Goal: Transaction & Acquisition: Purchase product/service

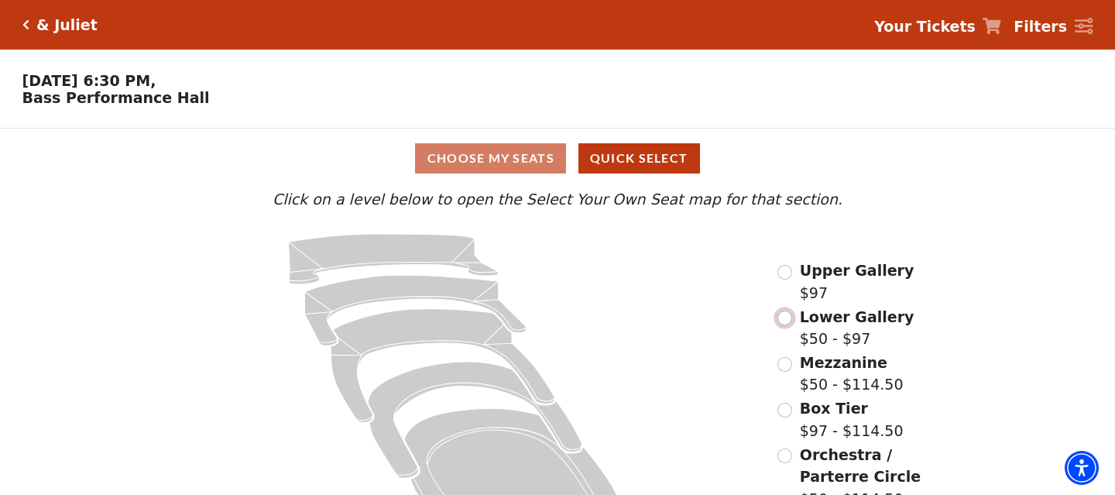
click at [789, 319] on input "Lower Gallery$50 - $97\a" at bounding box center [785, 318] width 15 height 15
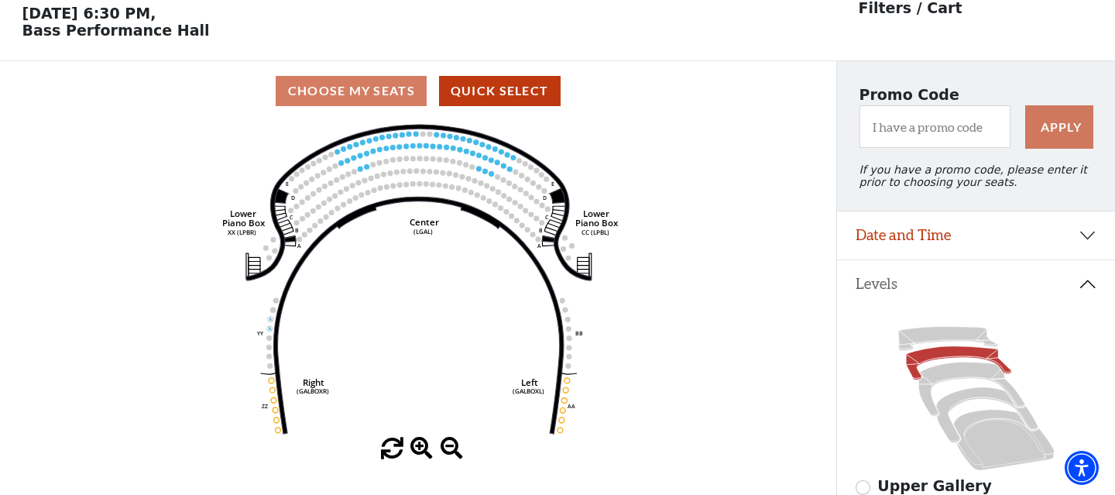
scroll to position [72, 0]
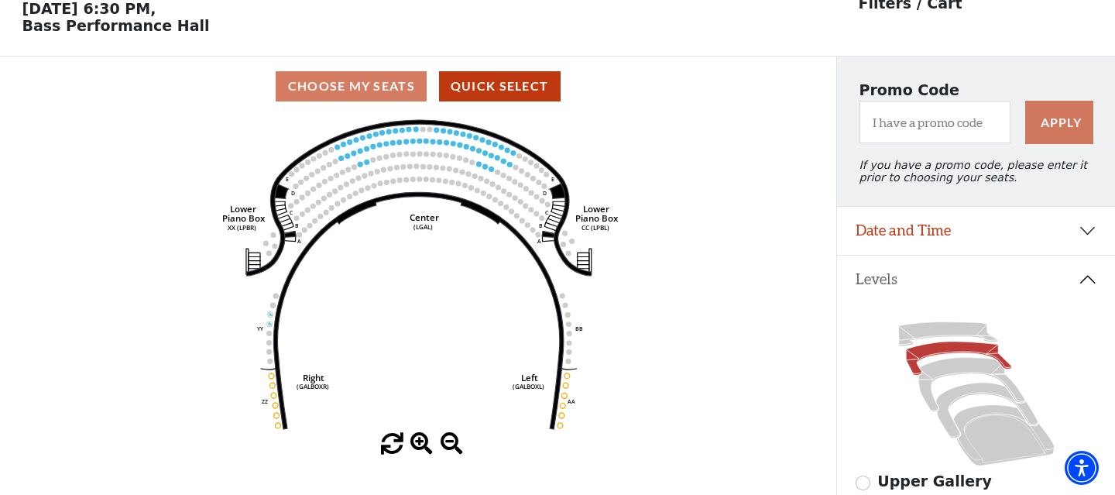
click at [414, 445] on span at bounding box center [421, 444] width 22 height 22
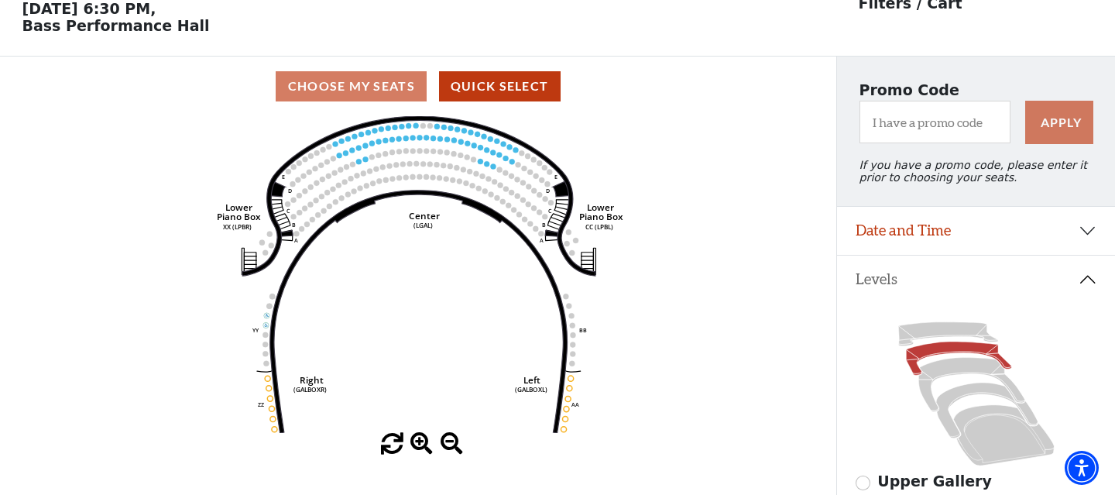
click at [414, 445] on span at bounding box center [421, 444] width 22 height 22
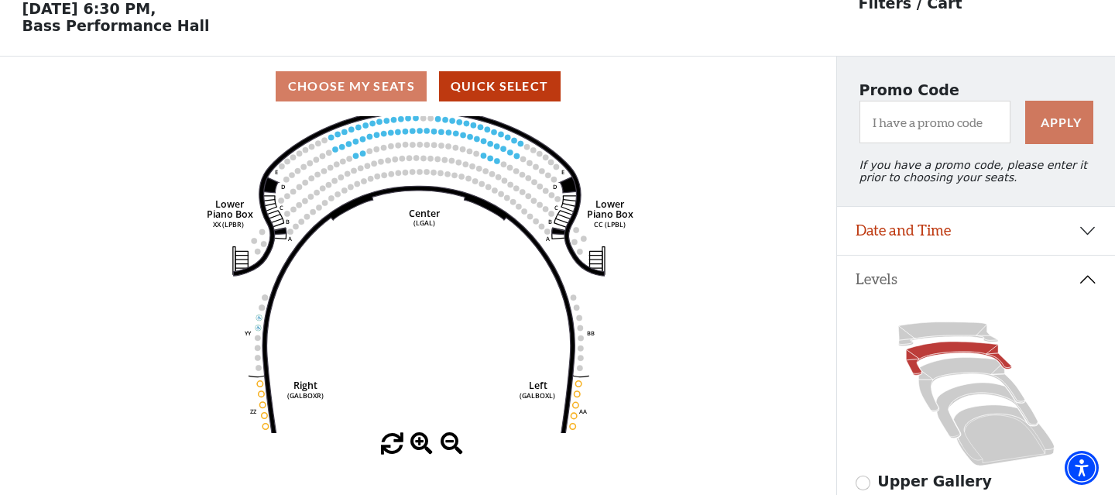
click at [414, 445] on span at bounding box center [421, 444] width 22 height 22
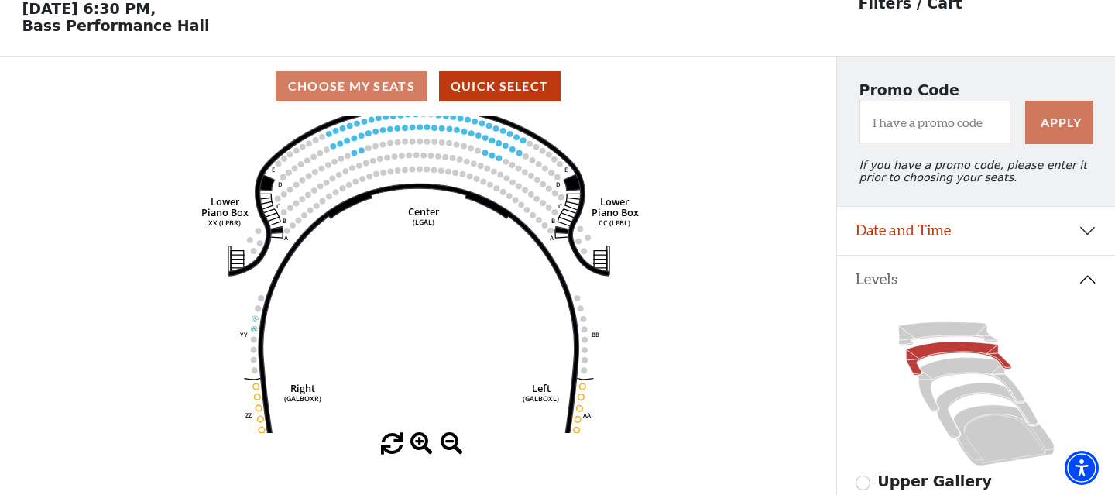
click at [414, 445] on span at bounding box center [421, 444] width 22 height 22
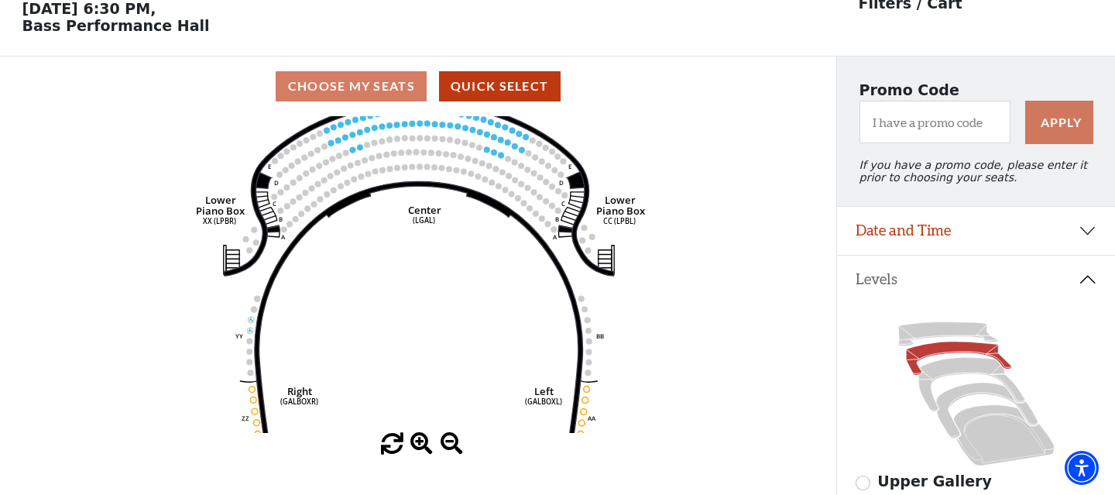
click at [414, 445] on span at bounding box center [421, 444] width 22 height 22
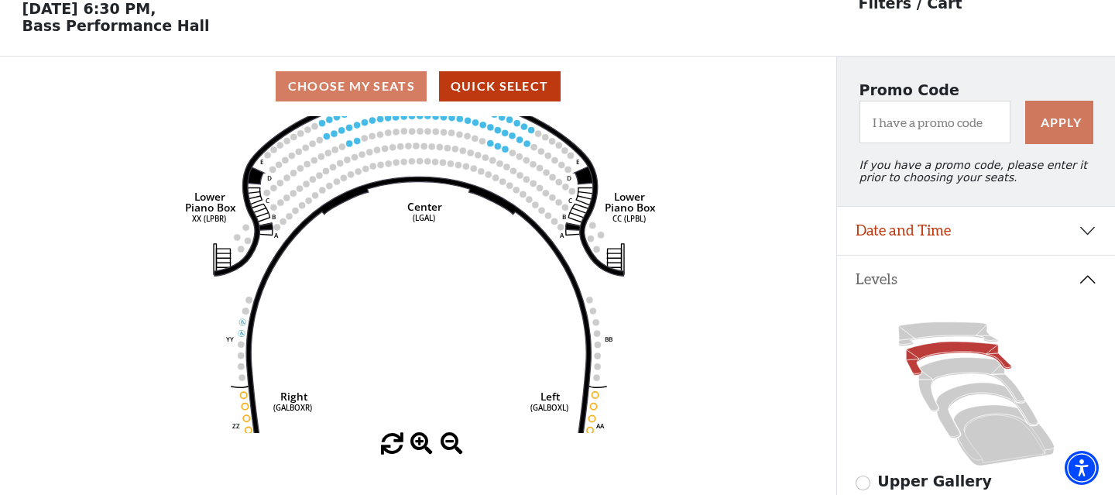
click at [414, 445] on span at bounding box center [421, 444] width 22 height 22
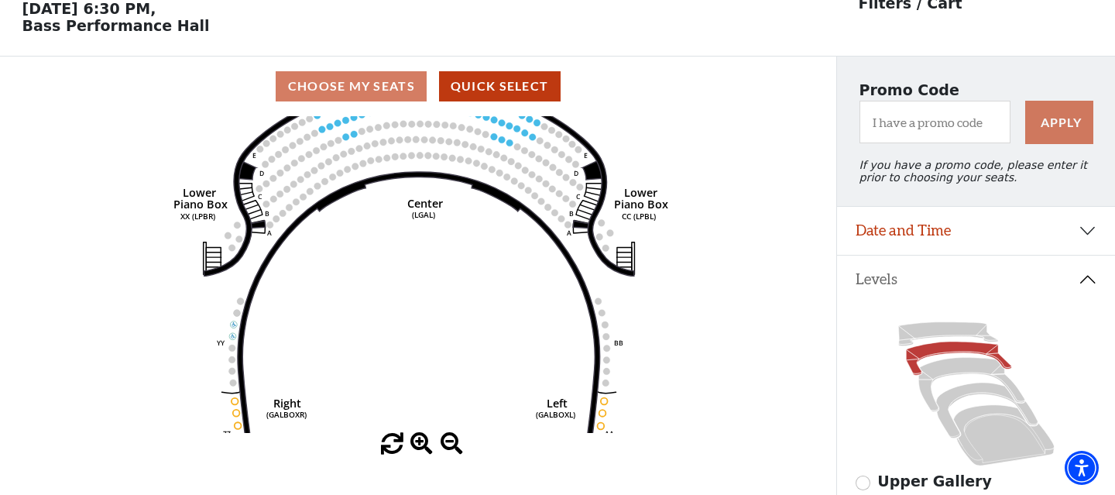
click at [414, 445] on span at bounding box center [421, 444] width 22 height 22
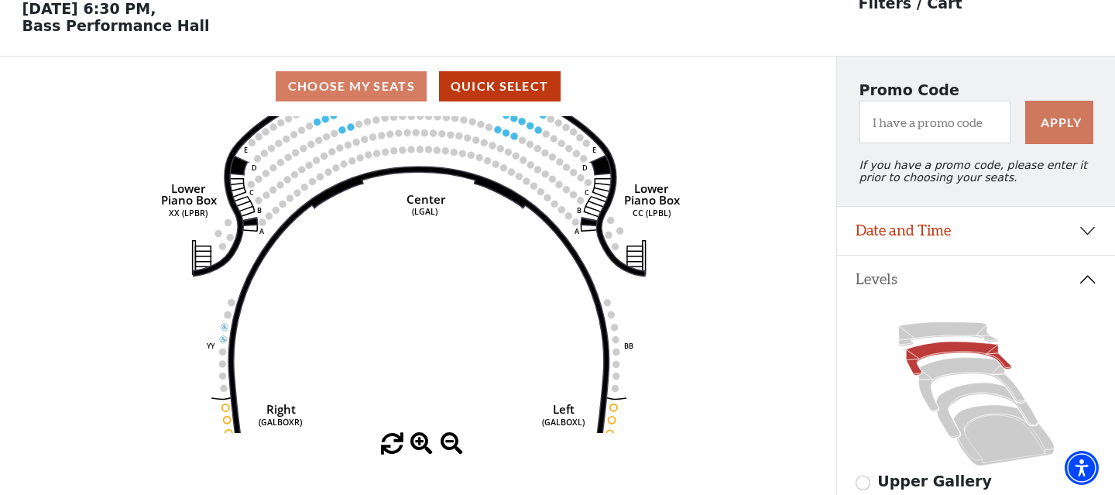
click at [414, 445] on span at bounding box center [421, 444] width 22 height 22
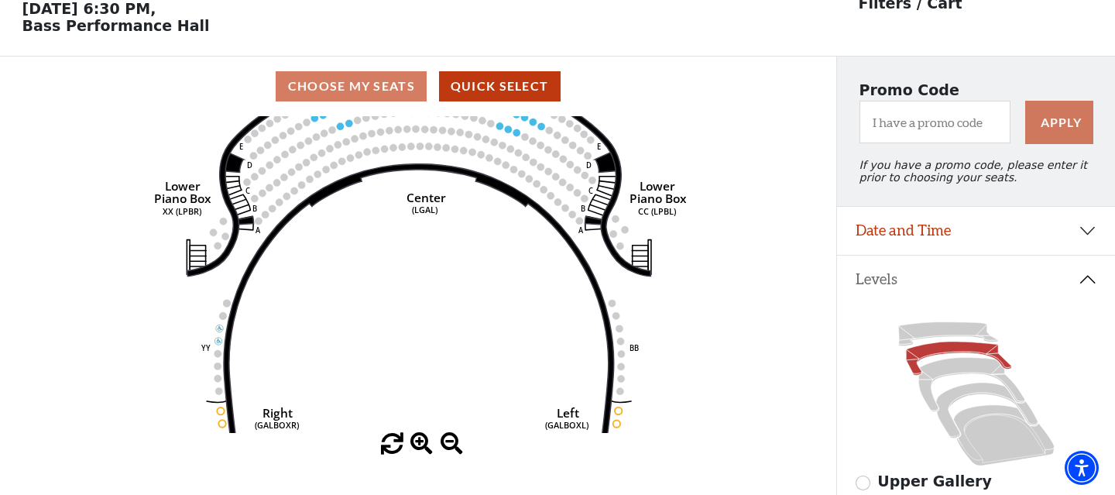
click at [414, 445] on span at bounding box center [421, 444] width 22 height 22
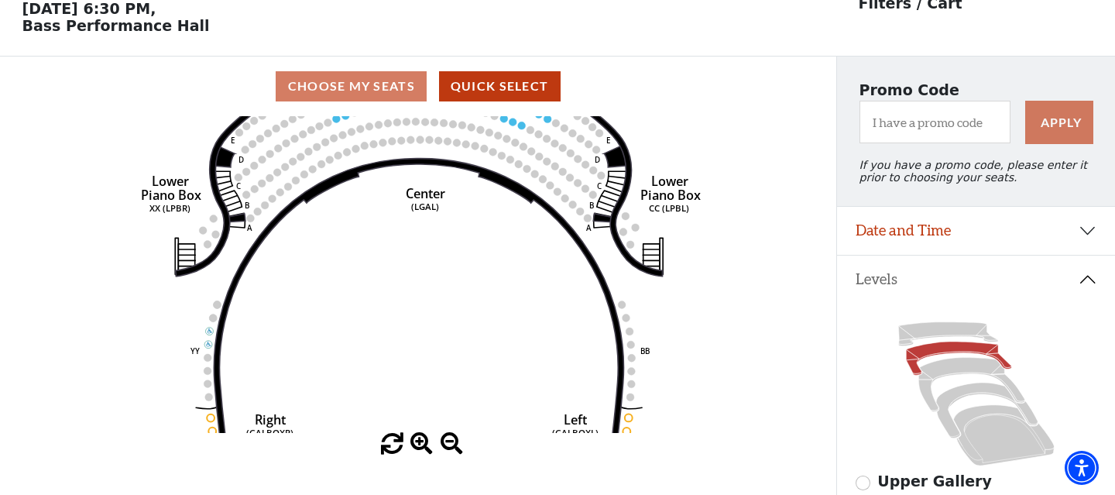
click at [414, 445] on span at bounding box center [421, 444] width 22 height 22
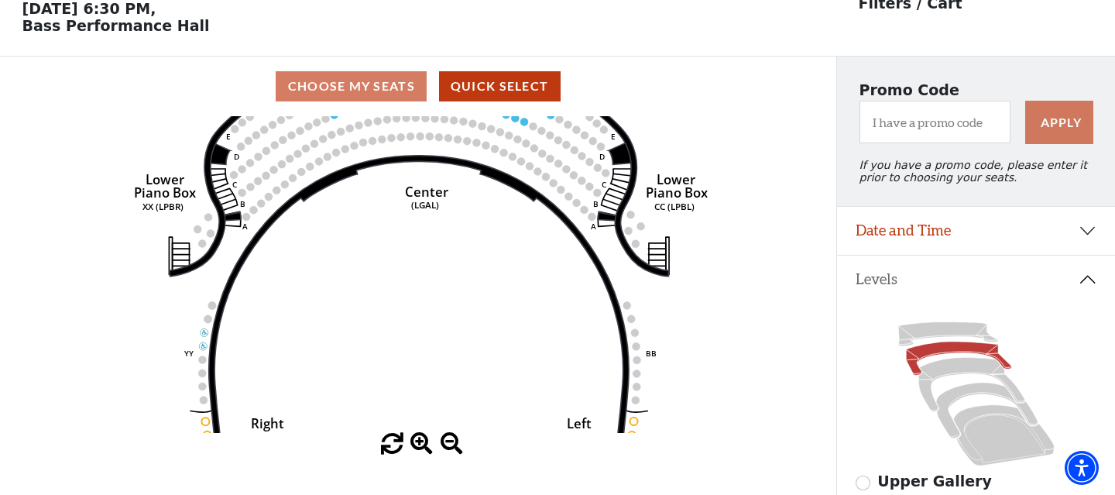
click at [414, 445] on span at bounding box center [421, 444] width 22 height 22
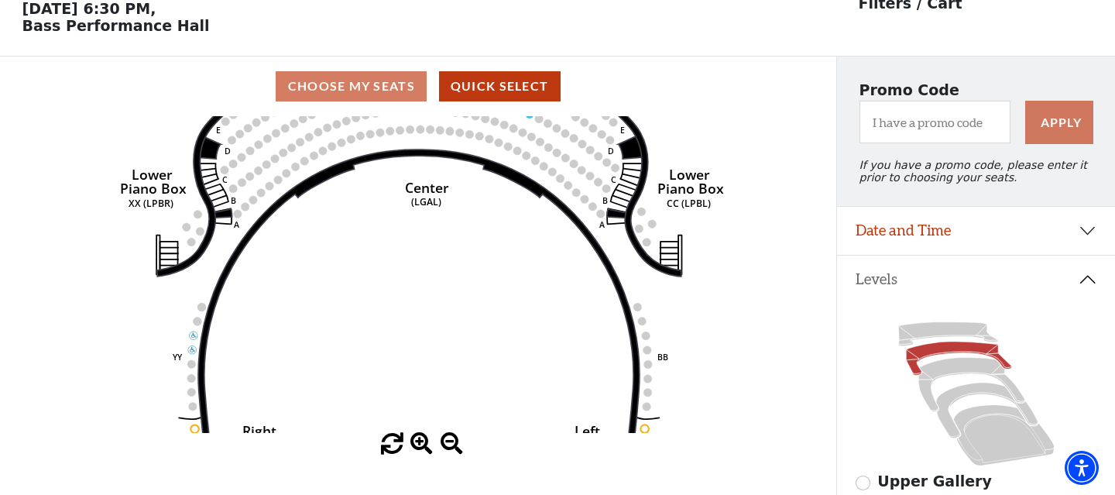
click at [414, 445] on span at bounding box center [421, 444] width 22 height 22
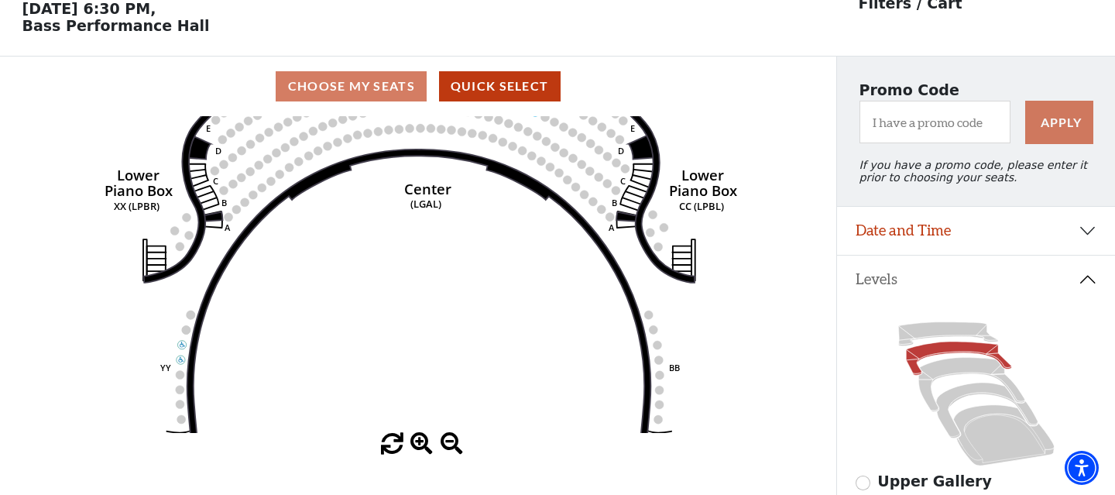
drag, startPoint x: 435, startPoint y: 175, endPoint x: 435, endPoint y: 300, distance: 125.5
click at [435, 198] on text "Center" at bounding box center [427, 188] width 47 height 19
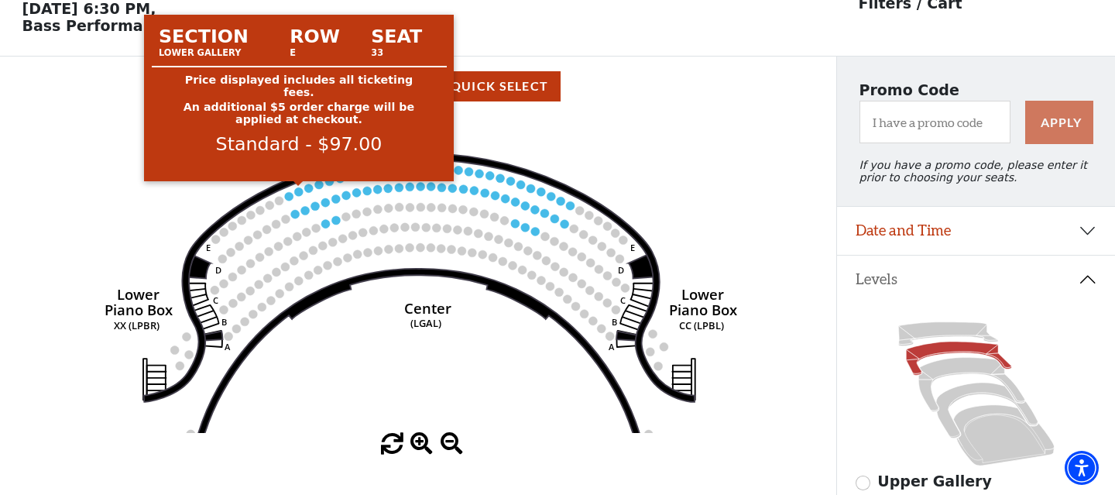
click at [299, 192] on circle at bounding box center [298, 191] width 9 height 9
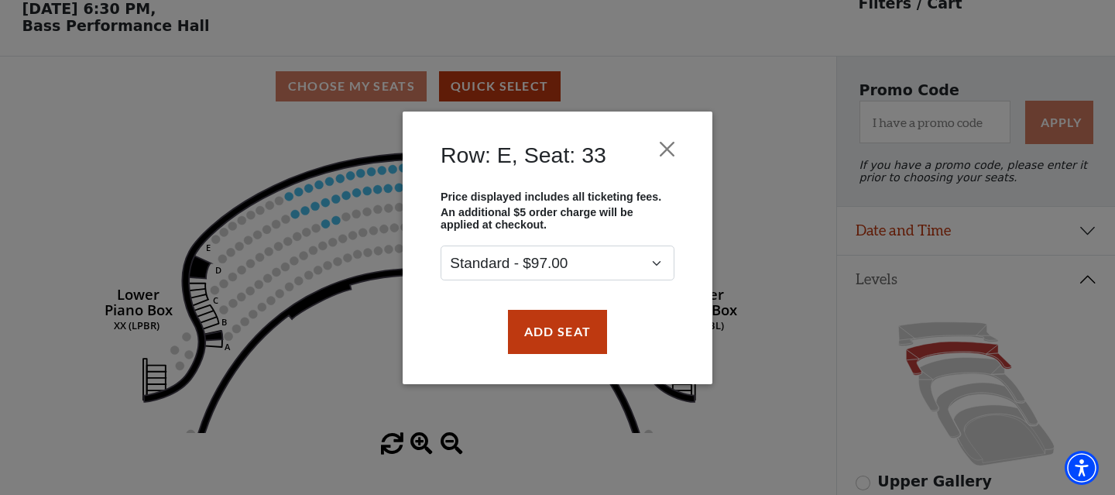
click at [280, 211] on div "Row: E, Seat: 33 Price displayed includes all ticketing fees. An additional $5 …" at bounding box center [557, 247] width 1115 height 495
click at [376, 209] on div "Row: E, Seat: 33 Price displayed includes all ticketing fees. An additional $5 …" at bounding box center [557, 247] width 1115 height 495
click at [664, 143] on button "Close" at bounding box center [667, 148] width 29 height 29
